Goal: Information Seeking & Learning: Learn about a topic

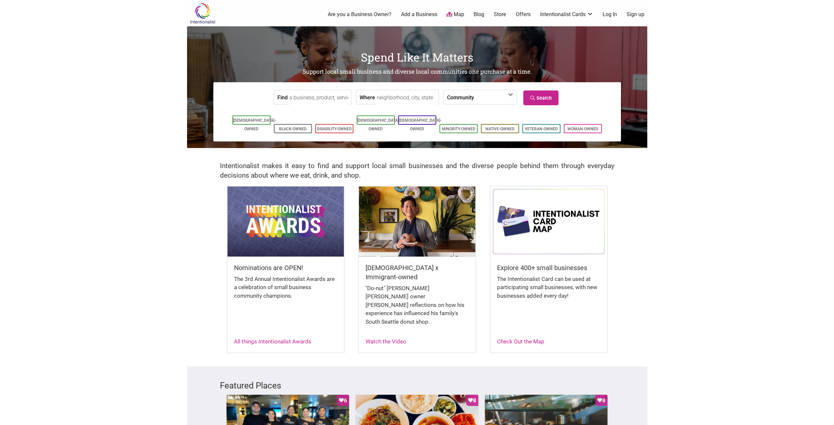
click at [307, 99] on input "Find" at bounding box center [319, 97] width 60 height 15
click at [302, 102] on input "Find" at bounding box center [319, 97] width 60 height 15
type input "cake"
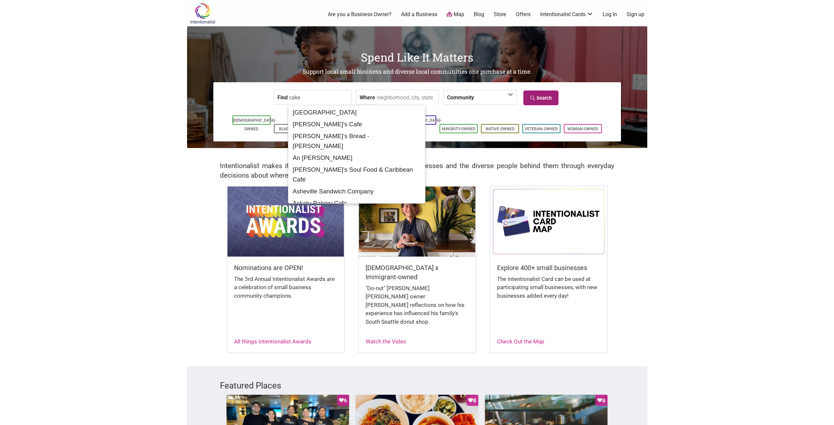
click at [535, 99] on icon at bounding box center [533, 98] width 6 height 5
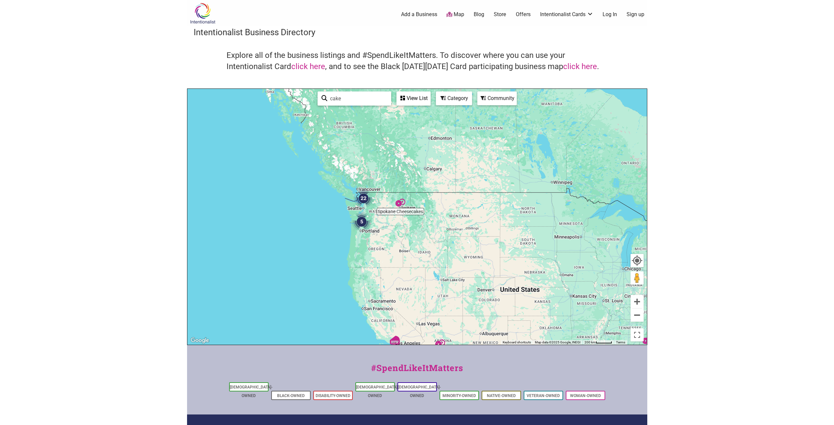
drag, startPoint x: 271, startPoint y: 216, endPoint x: 403, endPoint y: 277, distance: 145.4
click at [403, 277] on div "To navigate, press the arrow keys." at bounding box center [417, 217] width 460 height 256
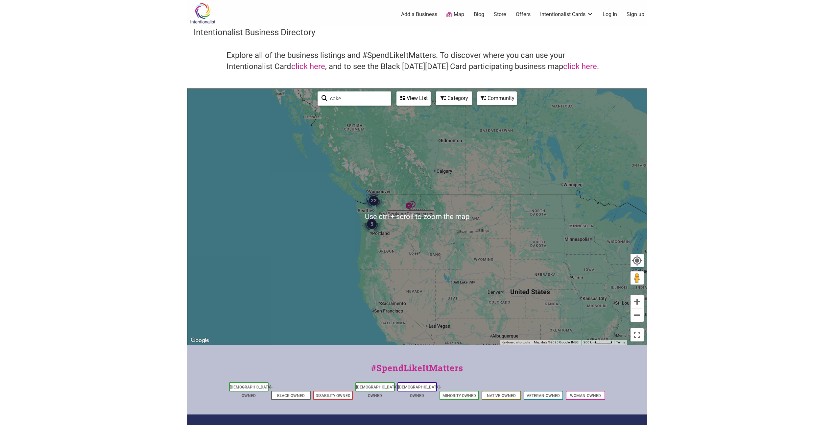
click at [374, 201] on img "22" at bounding box center [374, 201] width 20 height 20
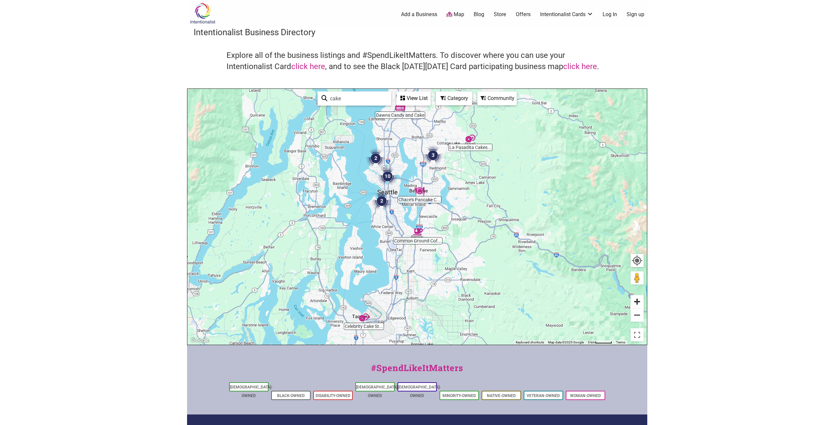
click at [633, 299] on button "Zoom in" at bounding box center [637, 301] width 13 height 13
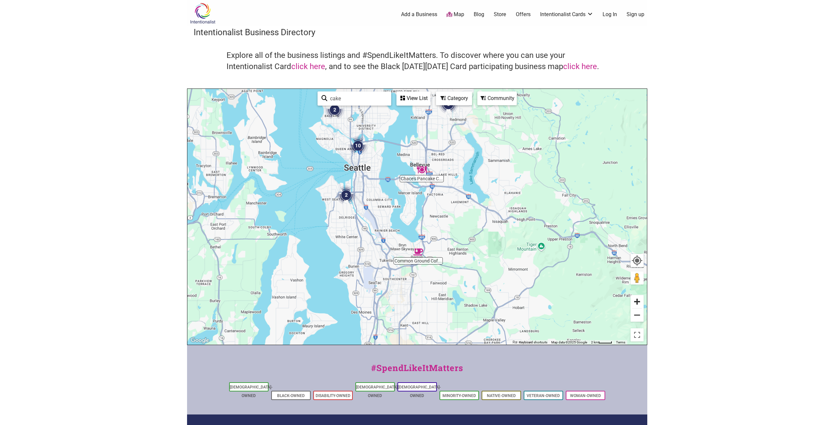
click at [633, 299] on button "Zoom in" at bounding box center [637, 301] width 13 height 13
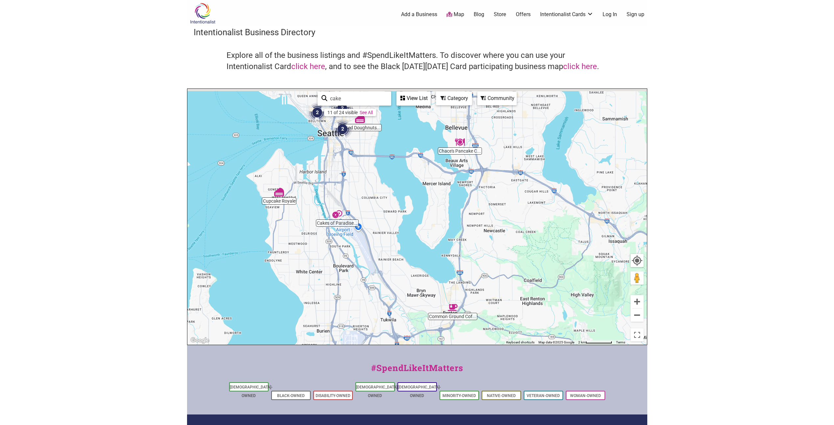
drag, startPoint x: 317, startPoint y: 233, endPoint x: 398, endPoint y: 254, distance: 83.7
click at [398, 254] on div "To navigate, press the arrow keys." at bounding box center [417, 217] width 460 height 256
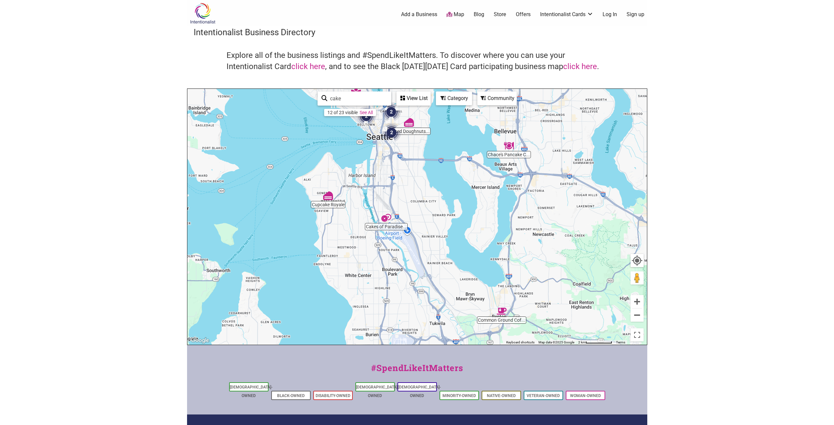
click at [384, 219] on img "Cakes of Paradise Bakery" at bounding box center [386, 218] width 10 height 10
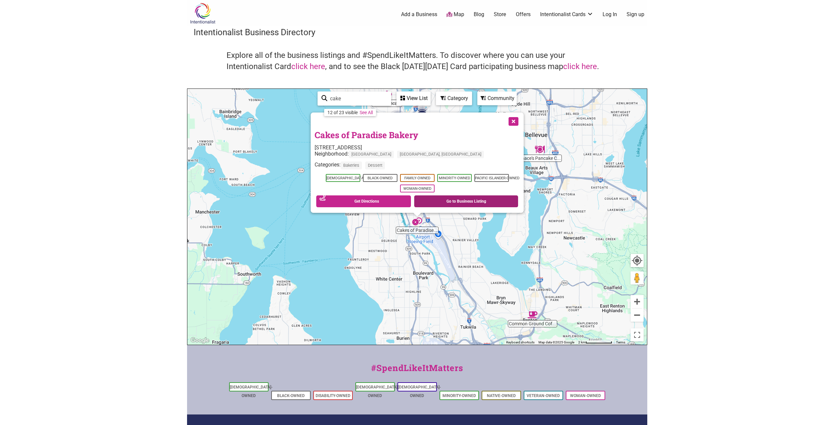
click at [449, 196] on link "Go to Business Listing" at bounding box center [466, 201] width 104 height 12
click at [516, 117] on button "Close" at bounding box center [513, 120] width 16 height 16
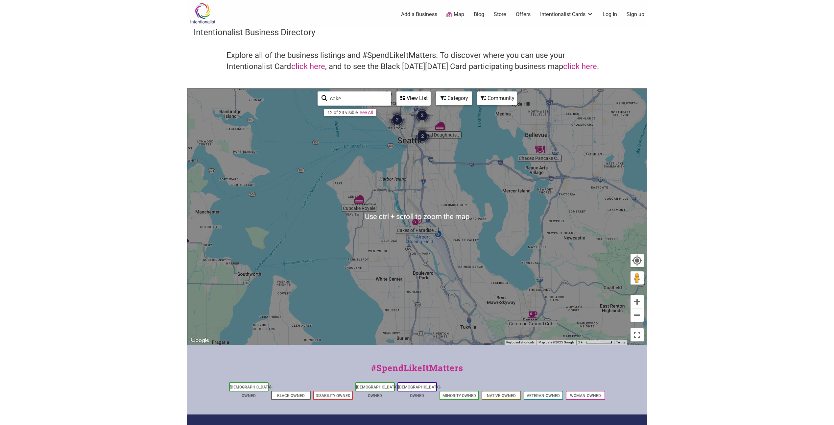
click at [421, 138] on img "2" at bounding box center [423, 136] width 20 height 20
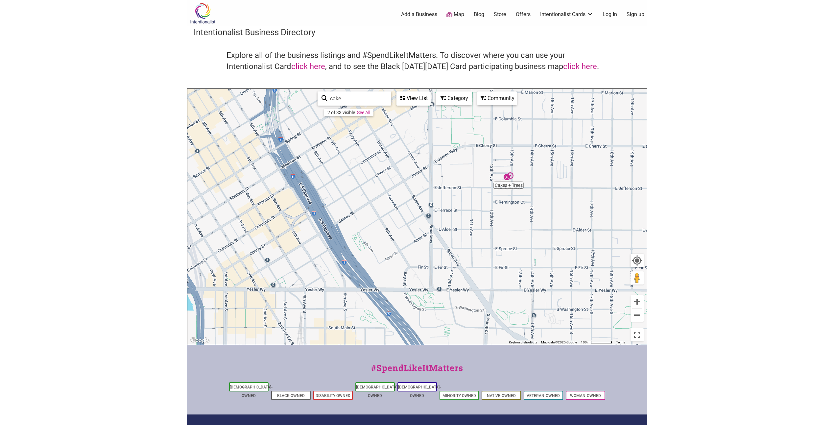
drag, startPoint x: 467, startPoint y: 185, endPoint x: 476, endPoint y: 273, distance: 87.9
click at [476, 273] on div "To navigate, press the arrow keys." at bounding box center [417, 217] width 460 height 256
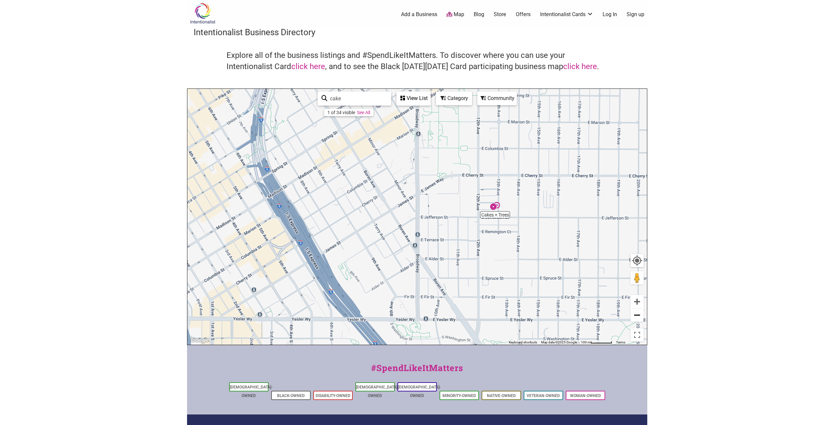
click at [640, 314] on button "Zoom out" at bounding box center [637, 314] width 13 height 13
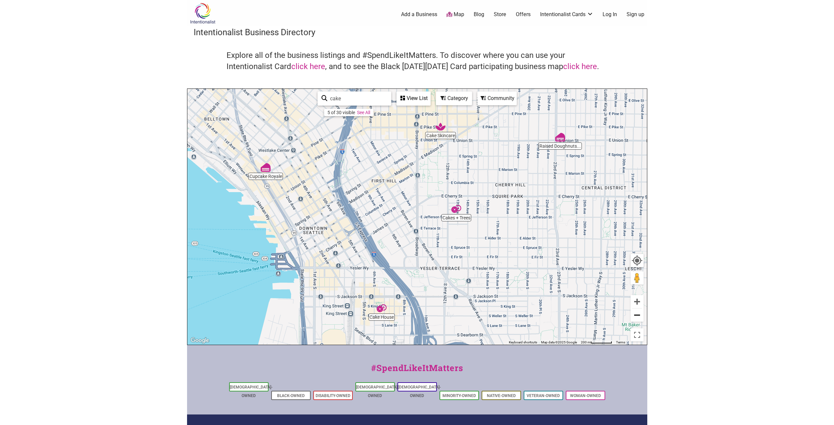
click at [640, 313] on button "Zoom out" at bounding box center [637, 314] width 13 height 13
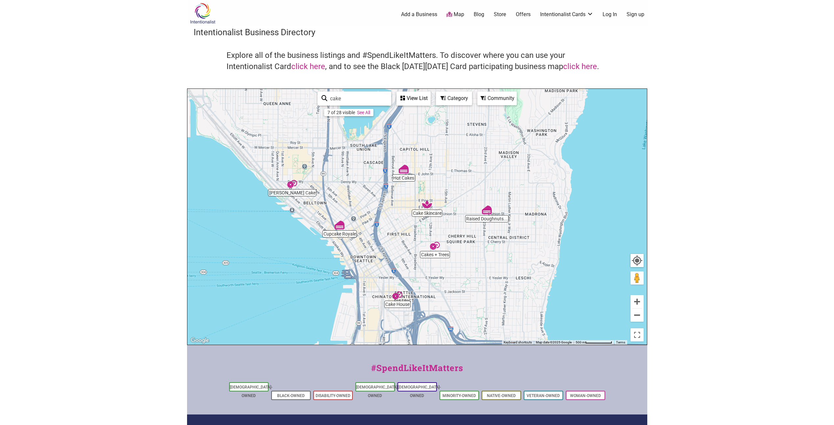
drag, startPoint x: 388, startPoint y: 209, endPoint x: 385, endPoint y: 249, distance: 39.9
click at [385, 248] on div "To navigate, press the arrow keys." at bounding box center [417, 217] width 460 height 256
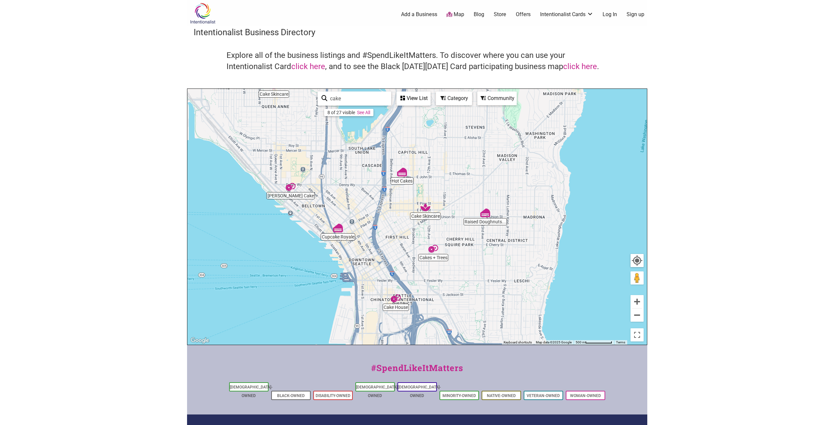
click at [402, 170] on img "Hot Cakes" at bounding box center [402, 172] width 10 height 10
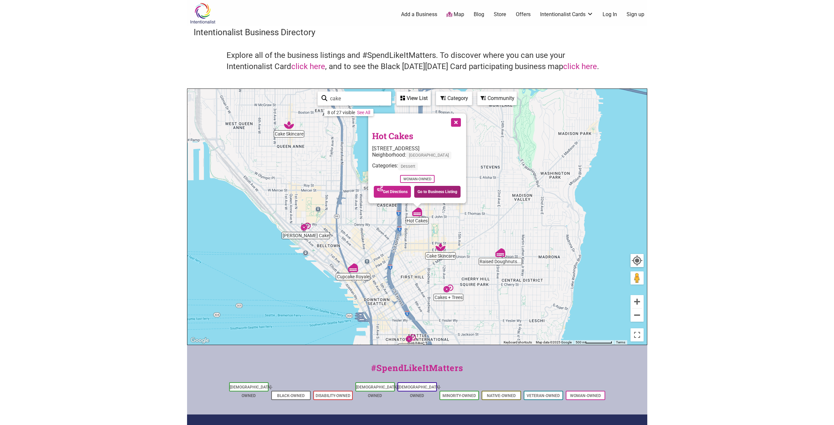
click at [431, 193] on link "Go to Business Listing" at bounding box center [437, 192] width 46 height 12
click at [455, 122] on button "Close" at bounding box center [455, 121] width 16 height 16
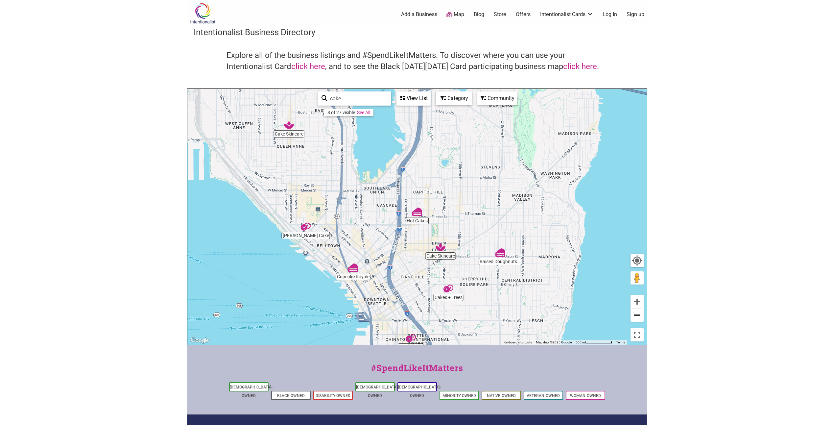
click at [641, 313] on button "Zoom out" at bounding box center [637, 314] width 13 height 13
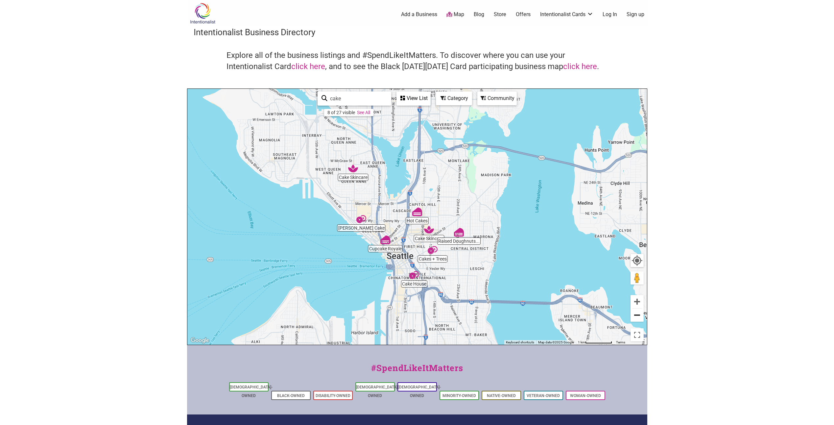
click at [640, 315] on button "Zoom out" at bounding box center [637, 314] width 13 height 13
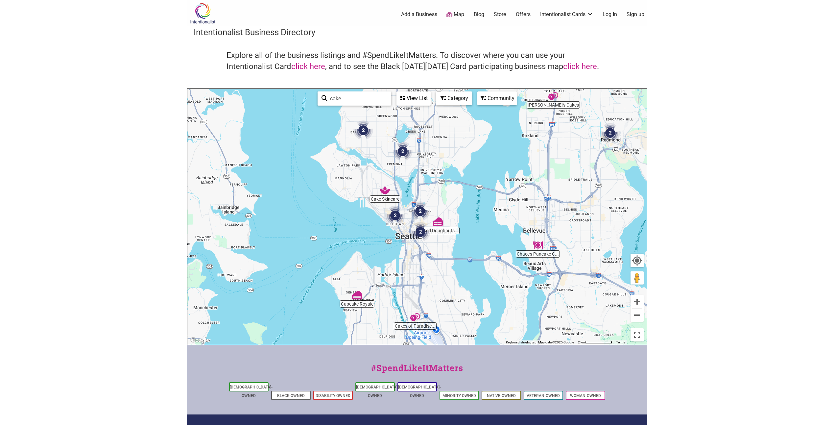
click at [438, 221] on img "Raised Doughnuts & Cakes" at bounding box center [438, 222] width 10 height 10
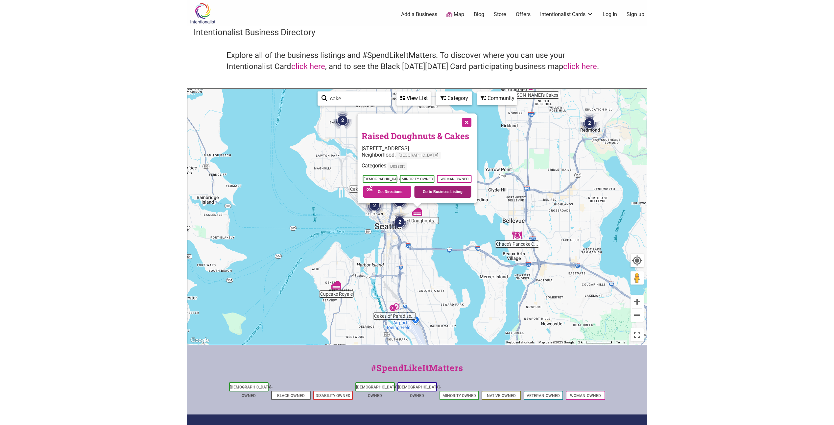
click at [436, 191] on link "Go to Business Listing" at bounding box center [442, 192] width 57 height 12
click at [467, 121] on button "Close" at bounding box center [466, 121] width 16 height 16
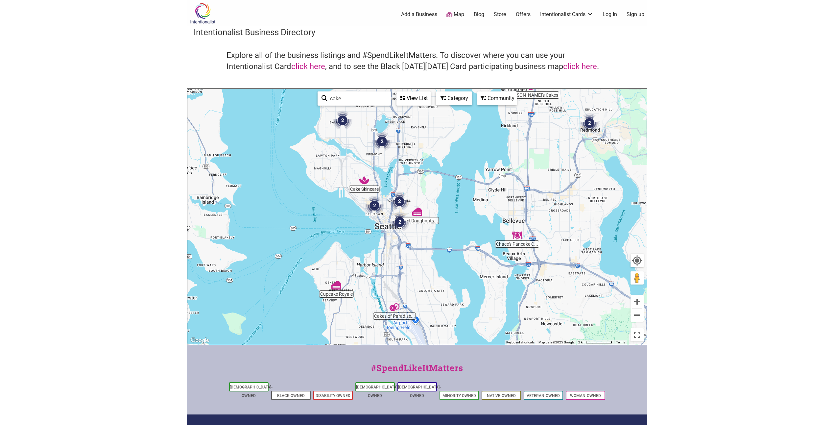
click at [589, 123] on img "2" at bounding box center [590, 123] width 20 height 20
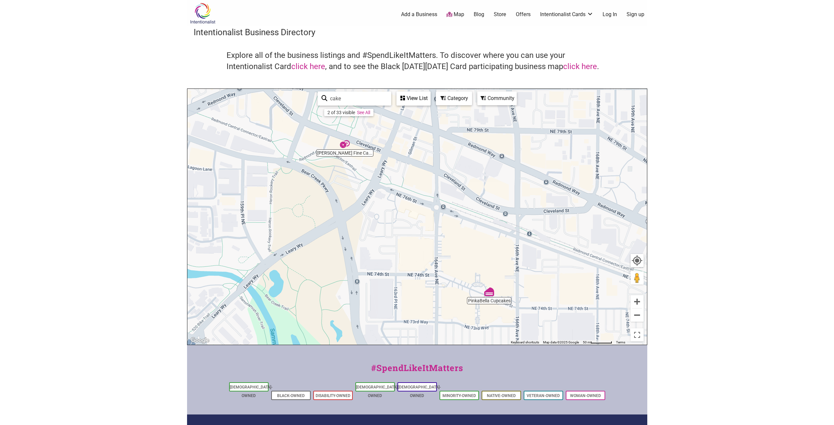
click at [392, 164] on div "To navigate, press the arrow keys." at bounding box center [417, 217] width 460 height 256
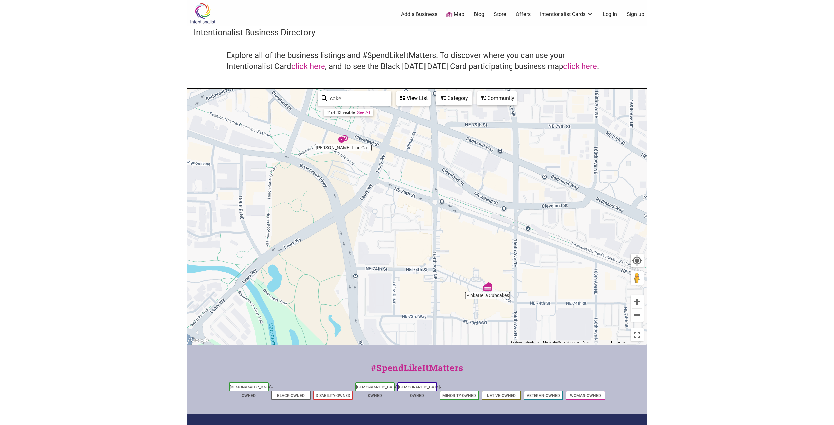
click at [489, 288] on img "PinkaBella Cupcakes" at bounding box center [488, 286] width 10 height 10
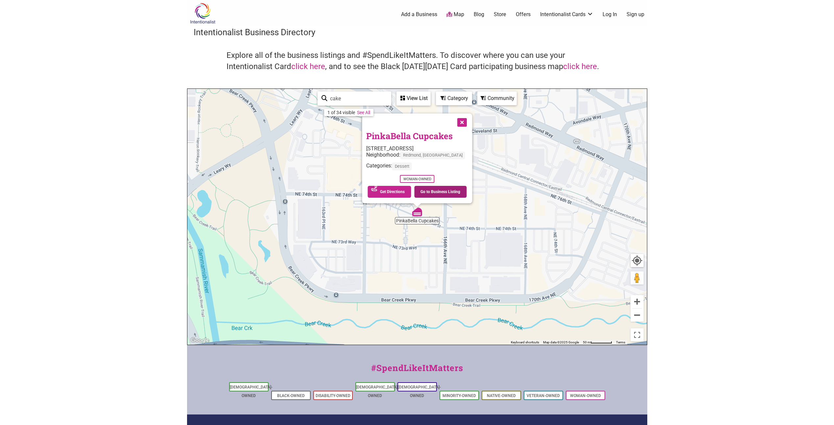
click at [430, 193] on link "Go to Business Listing" at bounding box center [440, 192] width 53 height 12
drag, startPoint x: 354, startPoint y: 94, endPoint x: 320, endPoint y: 97, distance: 33.9
click at [320, 97] on div "cake 1 of 34 visible See All" at bounding box center [355, 98] width 74 height 14
type input "cupcake"
click at [364, 110] on link "See All" at bounding box center [360, 112] width 13 height 5
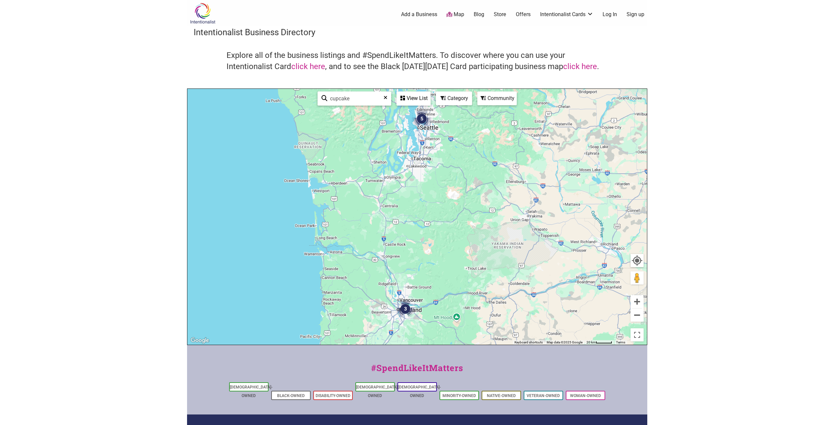
click at [424, 118] on img "5" at bounding box center [422, 119] width 20 height 20
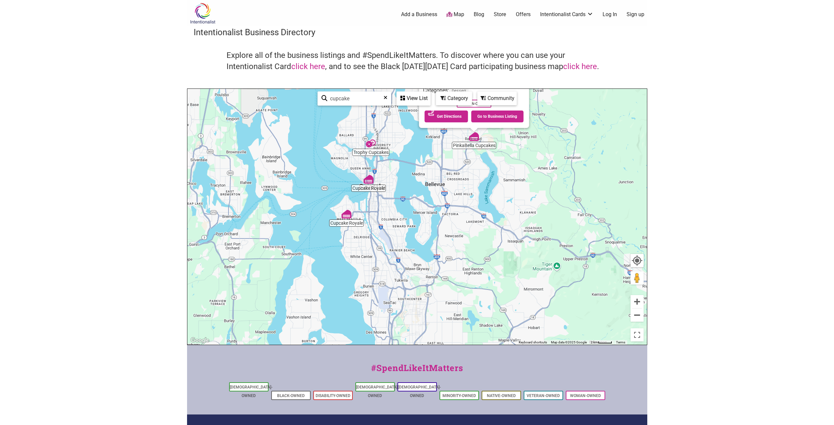
drag, startPoint x: 407, startPoint y: 296, endPoint x: 399, endPoint y: 217, distance: 79.3
click at [399, 218] on div "To navigate, press the arrow keys. PinkaBella Cupcakes 16418 NE 74th St, Redmon…" at bounding box center [417, 217] width 460 height 256
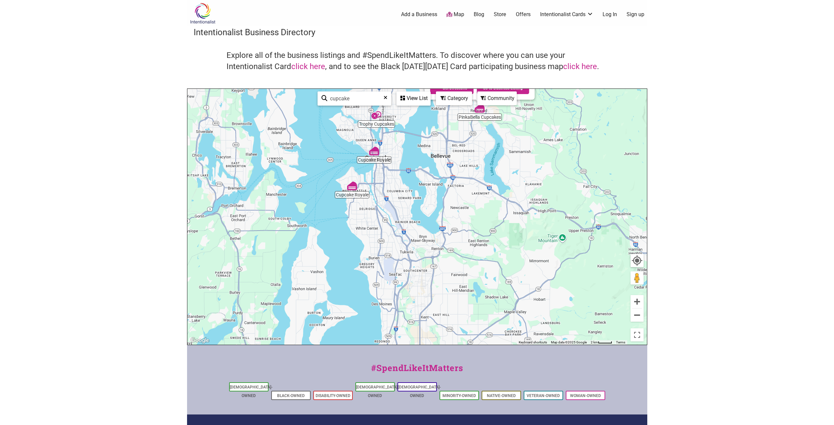
drag, startPoint x: 477, startPoint y: 272, endPoint x: 484, endPoint y: 172, distance: 99.8
click at [484, 172] on div "To navigate, press the arrow keys. PinkaBella Cupcakes 16418 NE 74th St, Redmon…" at bounding box center [417, 217] width 460 height 256
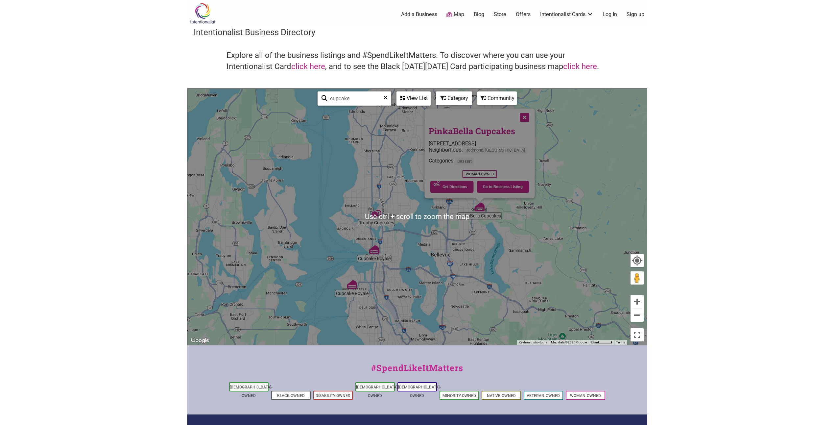
click at [522, 116] on button "Close" at bounding box center [524, 117] width 16 height 16
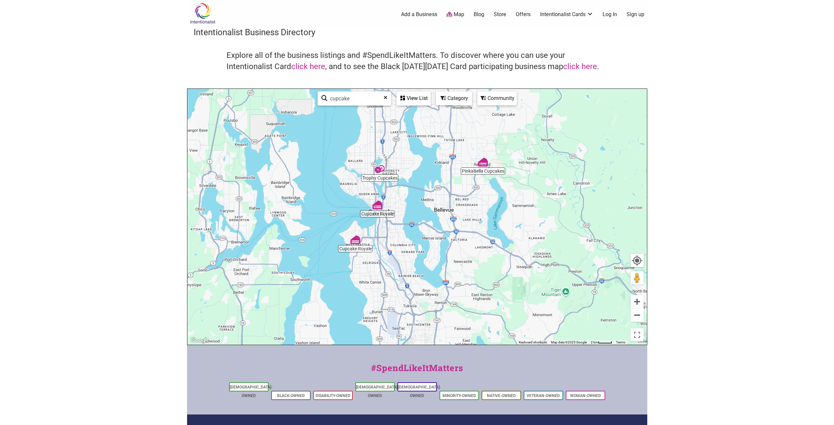
drag, startPoint x: 465, startPoint y: 302, endPoint x: 470, endPoint y: 248, distance: 54.5
click at [470, 248] on div "To navigate, press the arrow keys." at bounding box center [417, 217] width 460 height 256
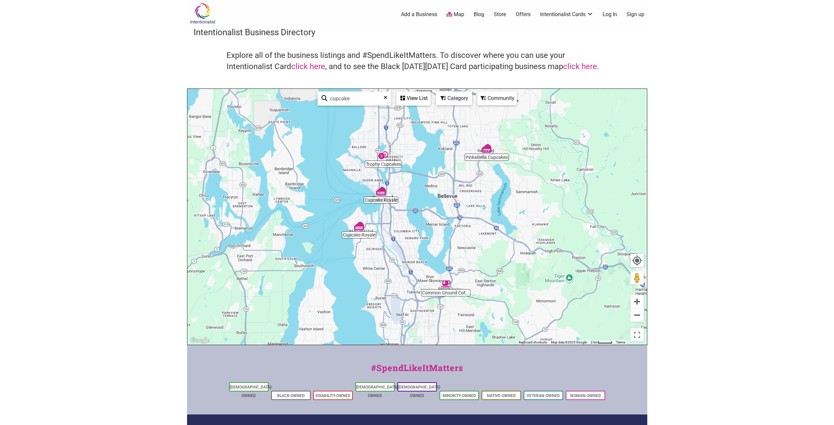
click at [446, 283] on img "Common Ground Coffee & Cupcakes" at bounding box center [446, 284] width 10 height 10
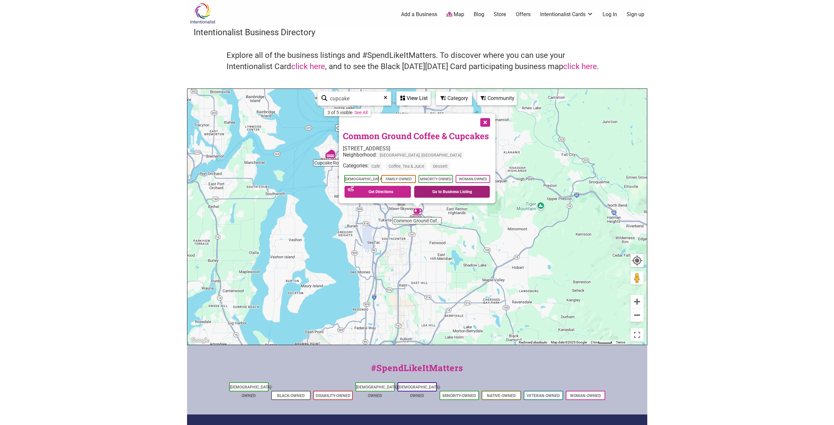
click at [444, 191] on link "Go to Business Listing" at bounding box center [452, 192] width 76 height 12
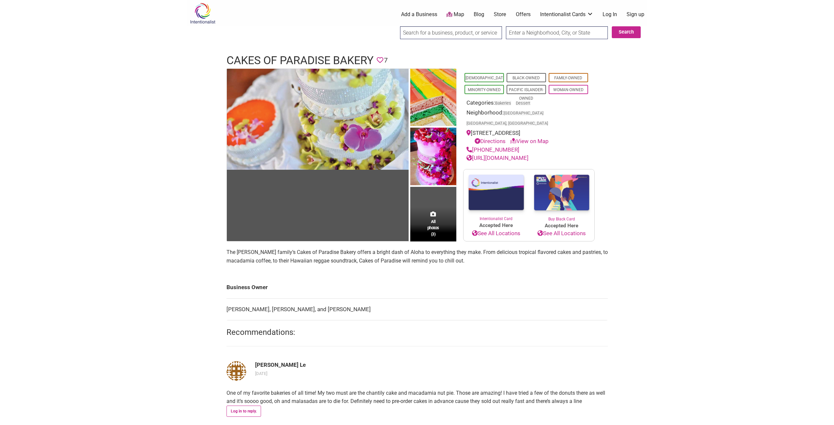
click at [487, 155] on link "[URL][DOMAIN_NAME]" at bounding box center [498, 158] width 62 height 7
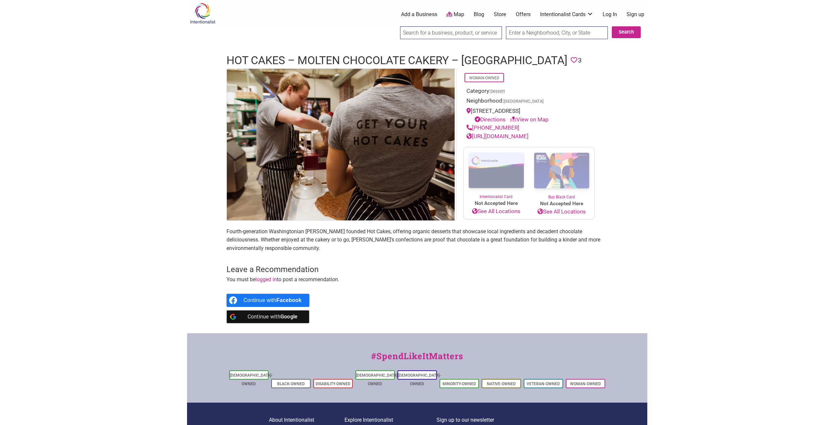
click at [524, 135] on link "[URL][DOMAIN_NAME]" at bounding box center [498, 136] width 62 height 7
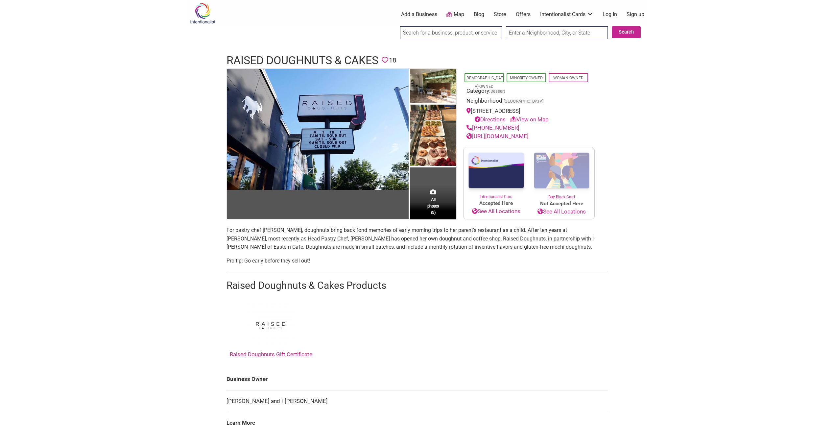
click at [497, 136] on link "https://www.raiseddoughnuts.com" at bounding box center [498, 136] width 62 height 7
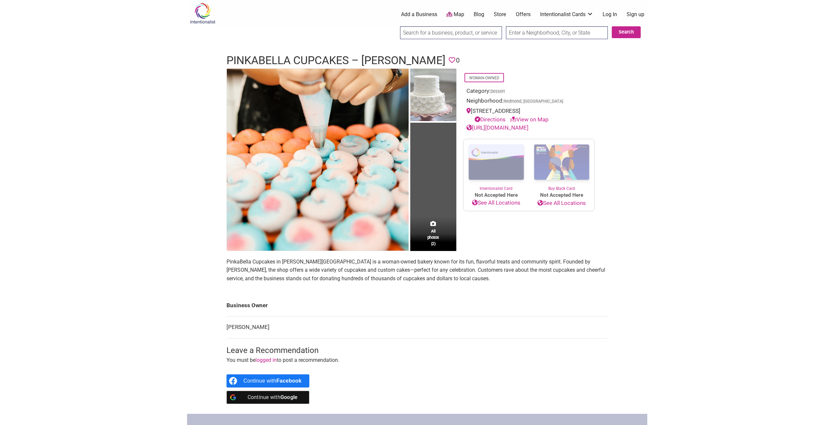
click at [492, 127] on link "https://www.pinkabellacupcakes.com" at bounding box center [498, 127] width 62 height 7
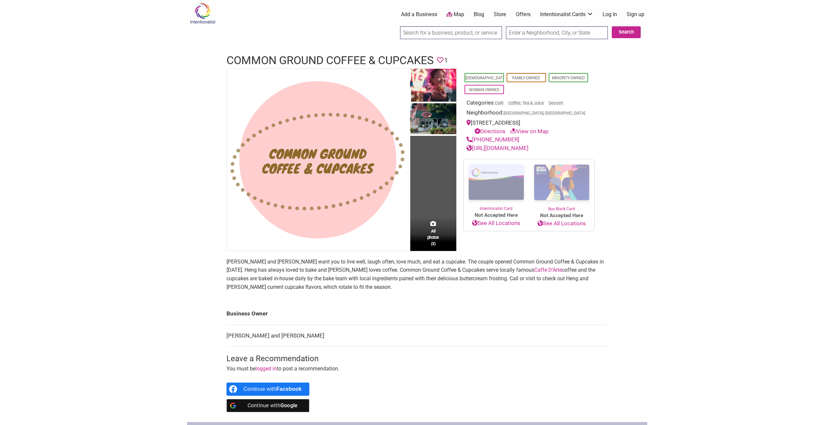
click at [517, 151] on link "[URL][DOMAIN_NAME]" at bounding box center [498, 148] width 62 height 7
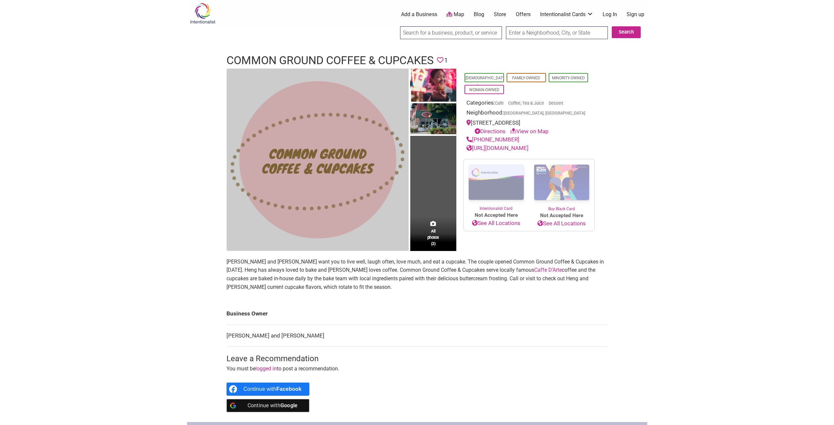
click at [352, 178] on img at bounding box center [318, 160] width 182 height 182
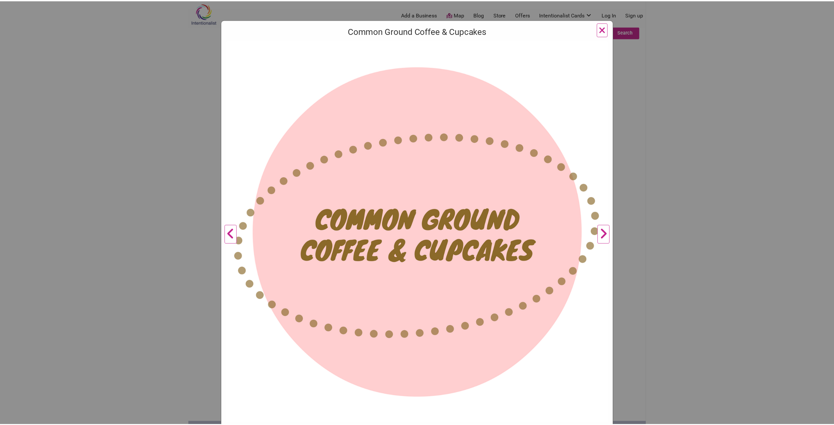
scroll to position [96, 0]
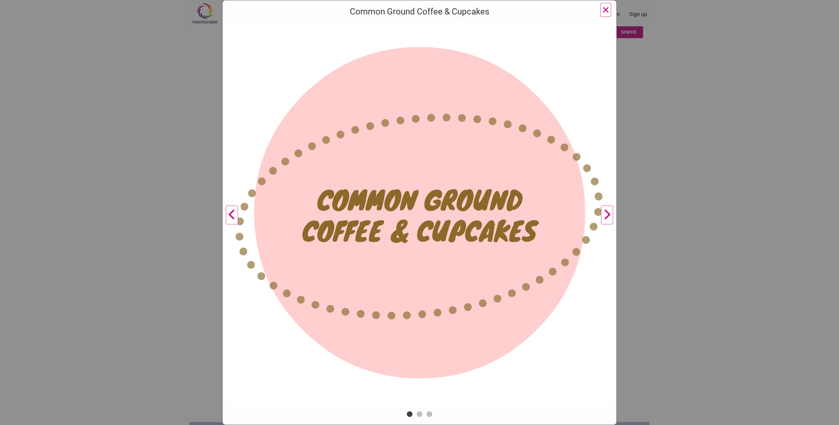
click at [607, 211] on button "Next" at bounding box center [607, 215] width 18 height 389
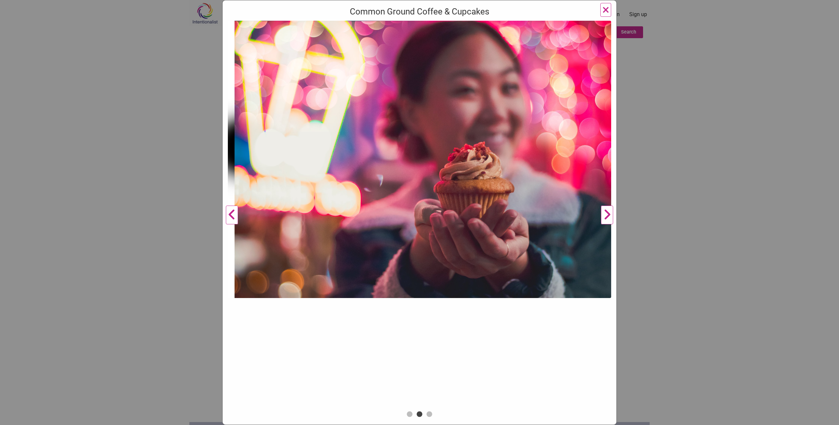
click at [606, 212] on button "Next" at bounding box center [607, 215] width 18 height 389
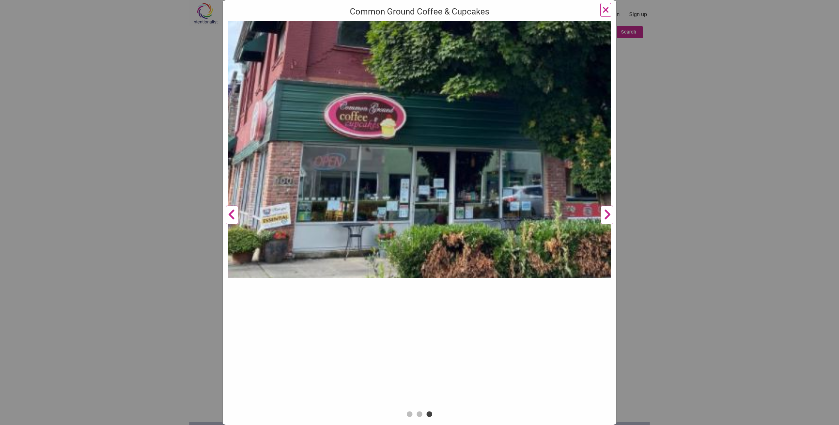
click at [605, 212] on button "Next" at bounding box center [607, 215] width 18 height 389
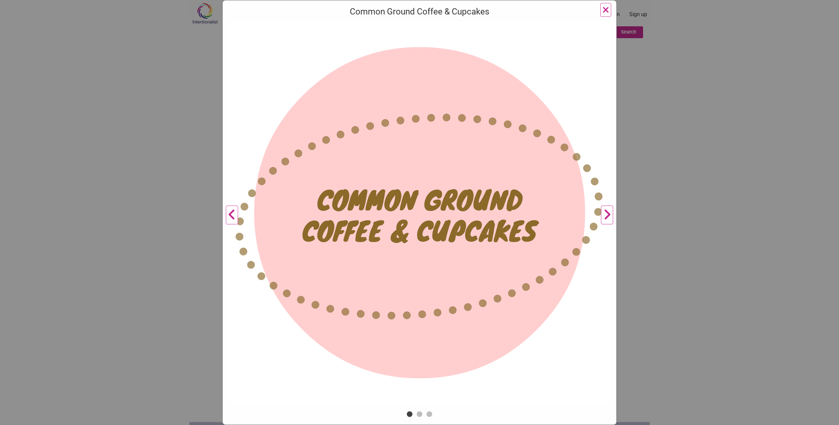
click at [602, 14] on span "×" at bounding box center [605, 9] width 7 height 15
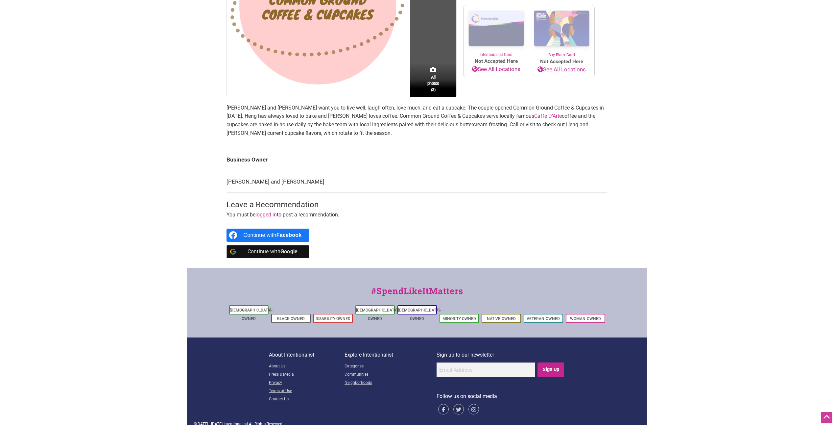
scroll to position [0, 0]
